Goal: Information Seeking & Learning: Learn about a topic

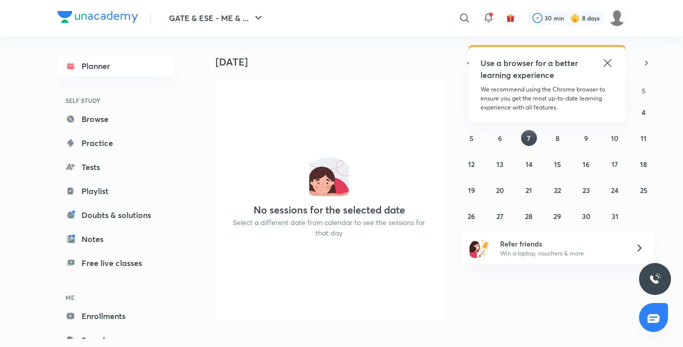
click at [99, 188] on link "Playlist" at bounding box center [116, 191] width 116 height 20
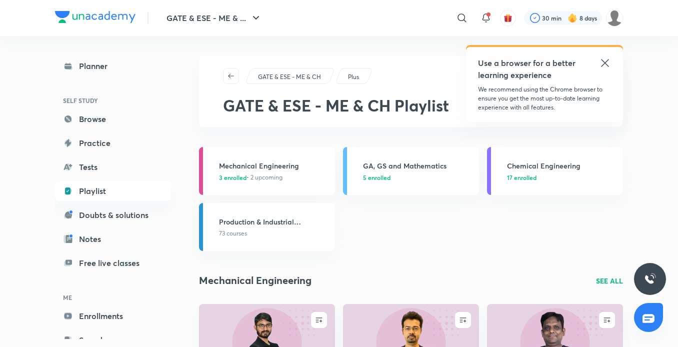
click at [603, 61] on icon at bounding box center [605, 63] width 8 height 8
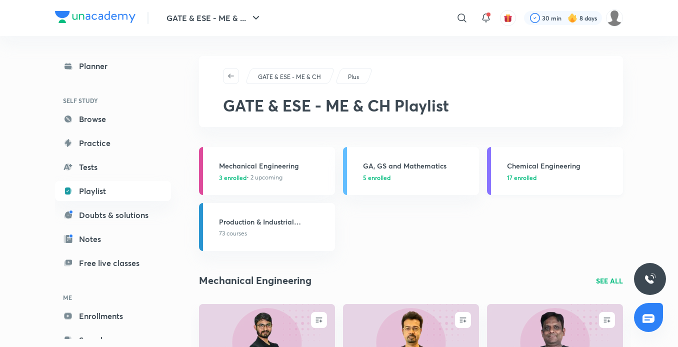
click at [540, 185] on link "Chemical Engineering 17 enrolled" at bounding box center [555, 171] width 136 height 48
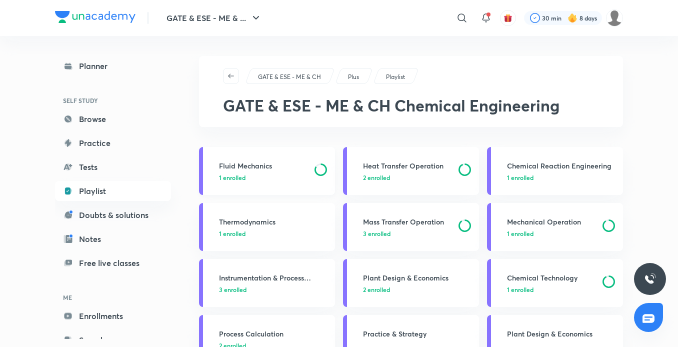
click at [264, 164] on h3 "Fluid Mechanics" at bounding box center [264, 166] width 90 height 11
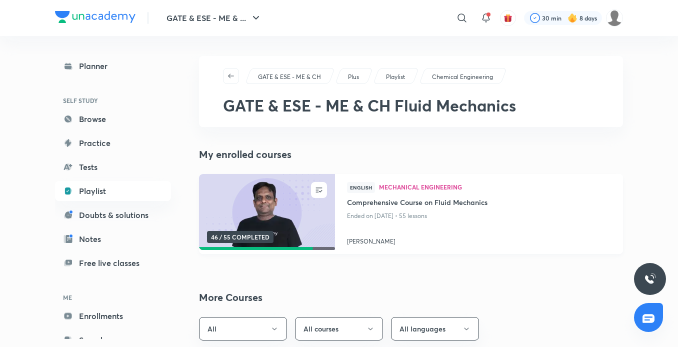
click at [252, 199] on img at bounding box center [267, 213] width 139 height 78
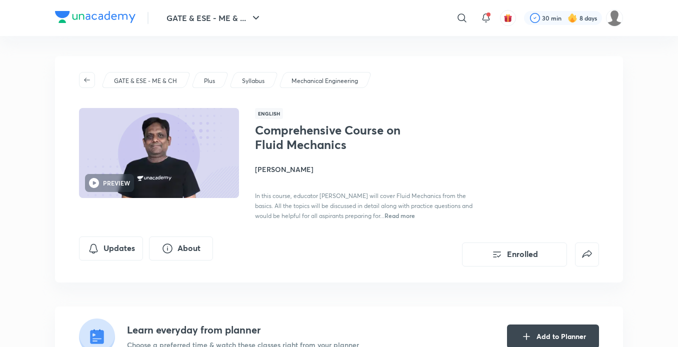
click at [208, 163] on img at bounding box center [159, 153] width 163 height 92
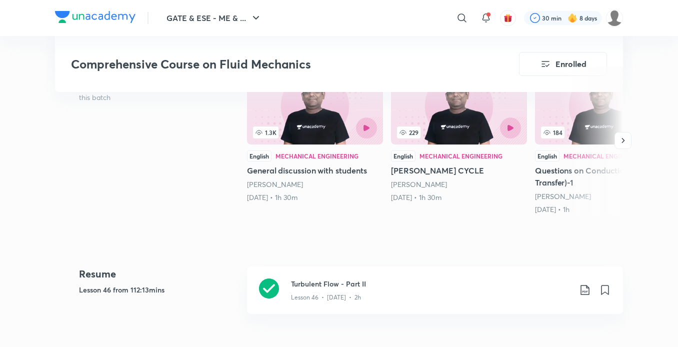
scroll to position [423, 0]
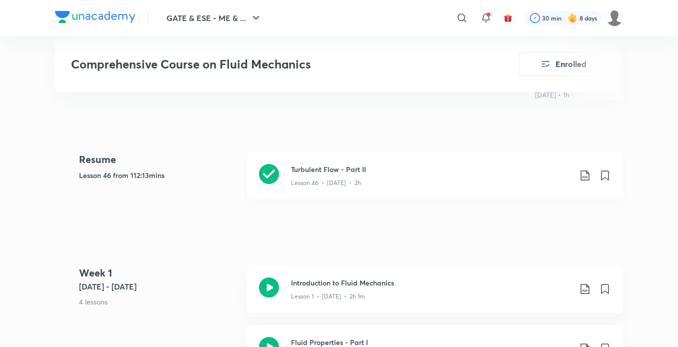
click at [343, 176] on div "Lesson 46 • [DATE] • 2h" at bounding box center [431, 181] width 280 height 13
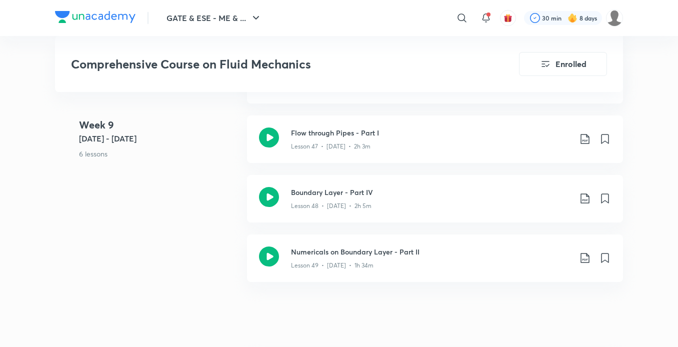
scroll to position [3740, 0]
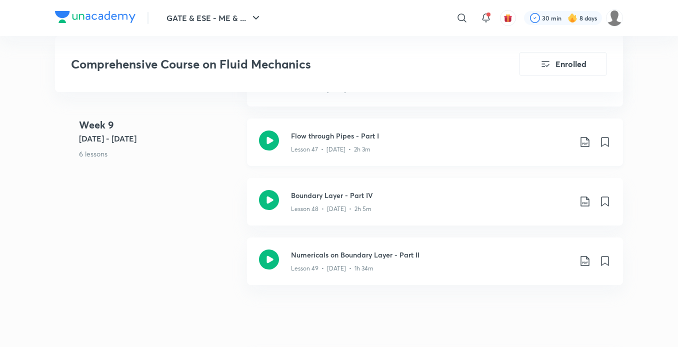
click at [361, 138] on h3 "Flow through Pipes - Part I" at bounding box center [431, 136] width 280 height 11
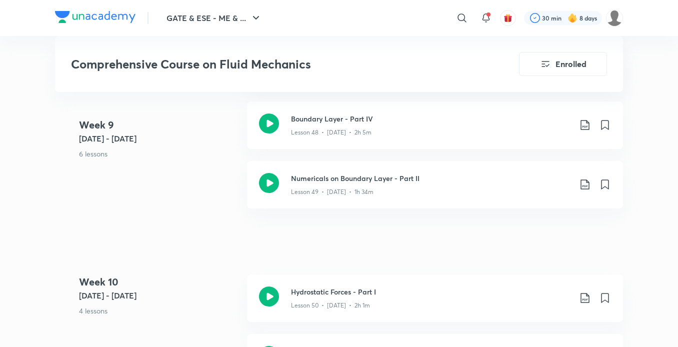
scroll to position [3816, 0]
click at [351, 137] on p "Lesson 48 • [DATE] • 2h 5m" at bounding box center [331, 133] width 81 height 9
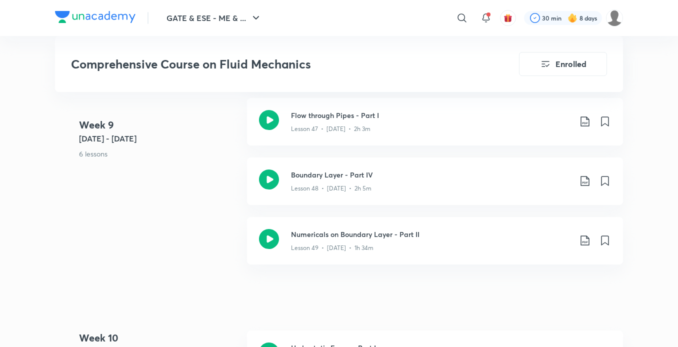
scroll to position [3765, 0]
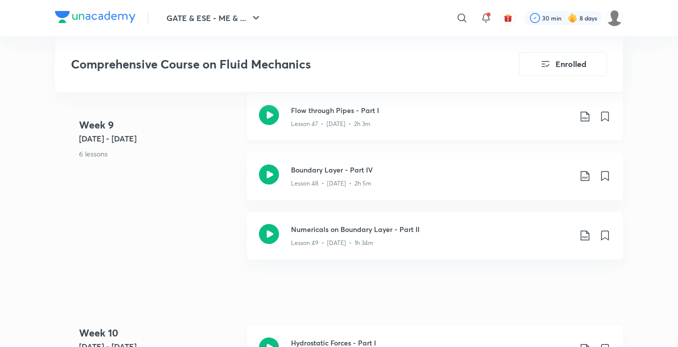
click at [361, 112] on h3 "Flow through Pipes - Part I" at bounding box center [431, 110] width 280 height 11
